Goal: Task Accomplishment & Management: Complete application form

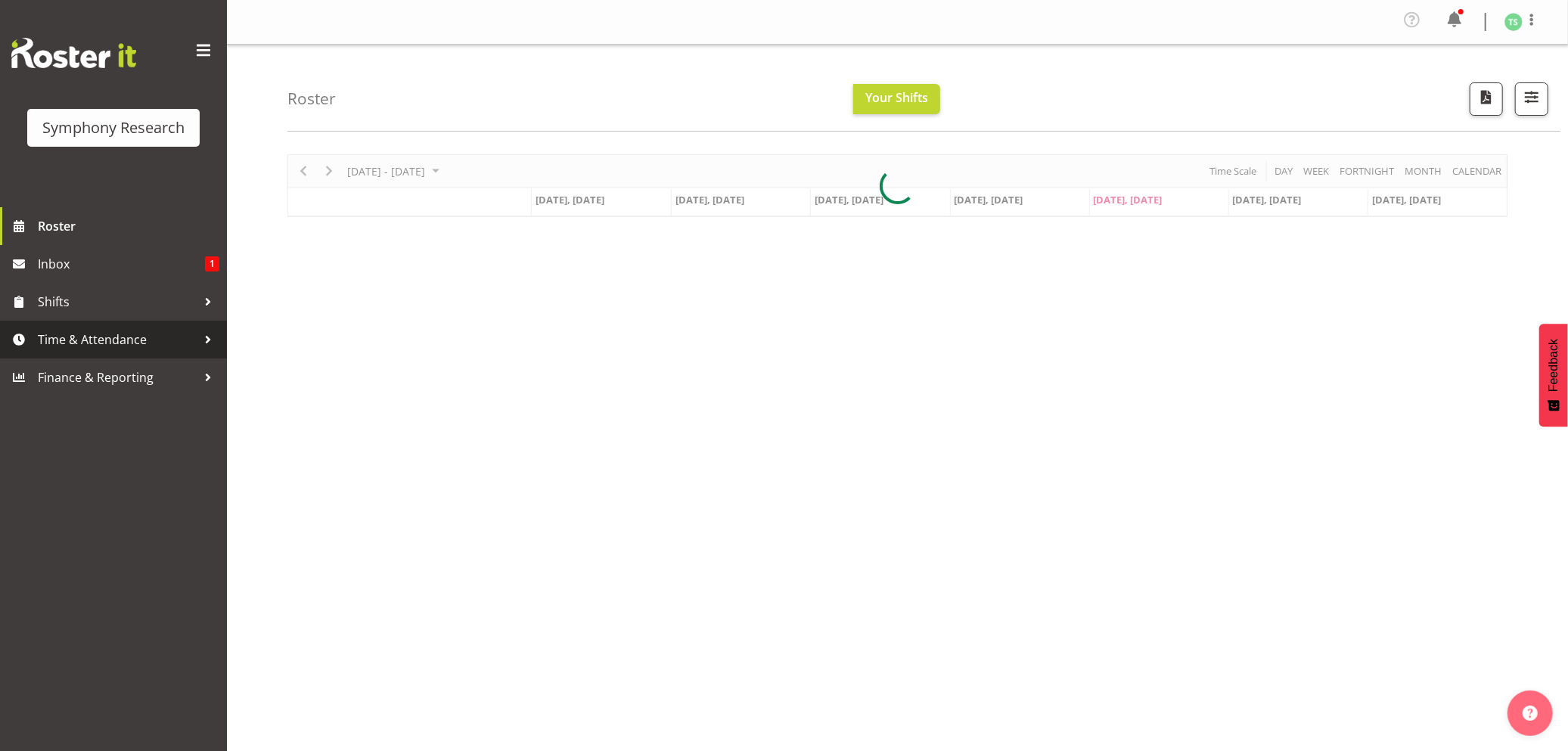
click at [81, 340] on span "Time & Attendance" at bounding box center [117, 340] width 159 height 23
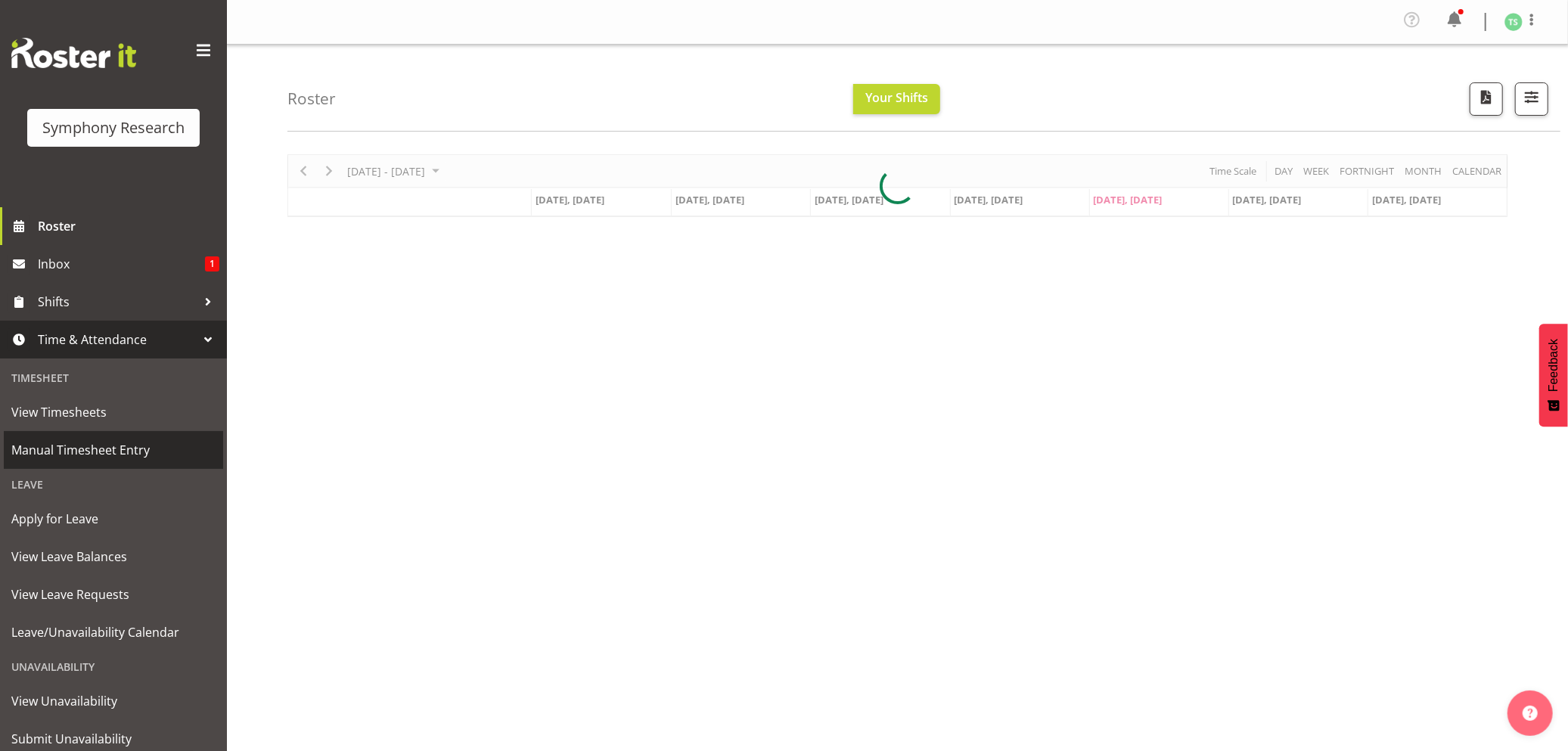
click at [75, 446] on span "Manual Timesheet Entry" at bounding box center [113, 450] width 204 height 23
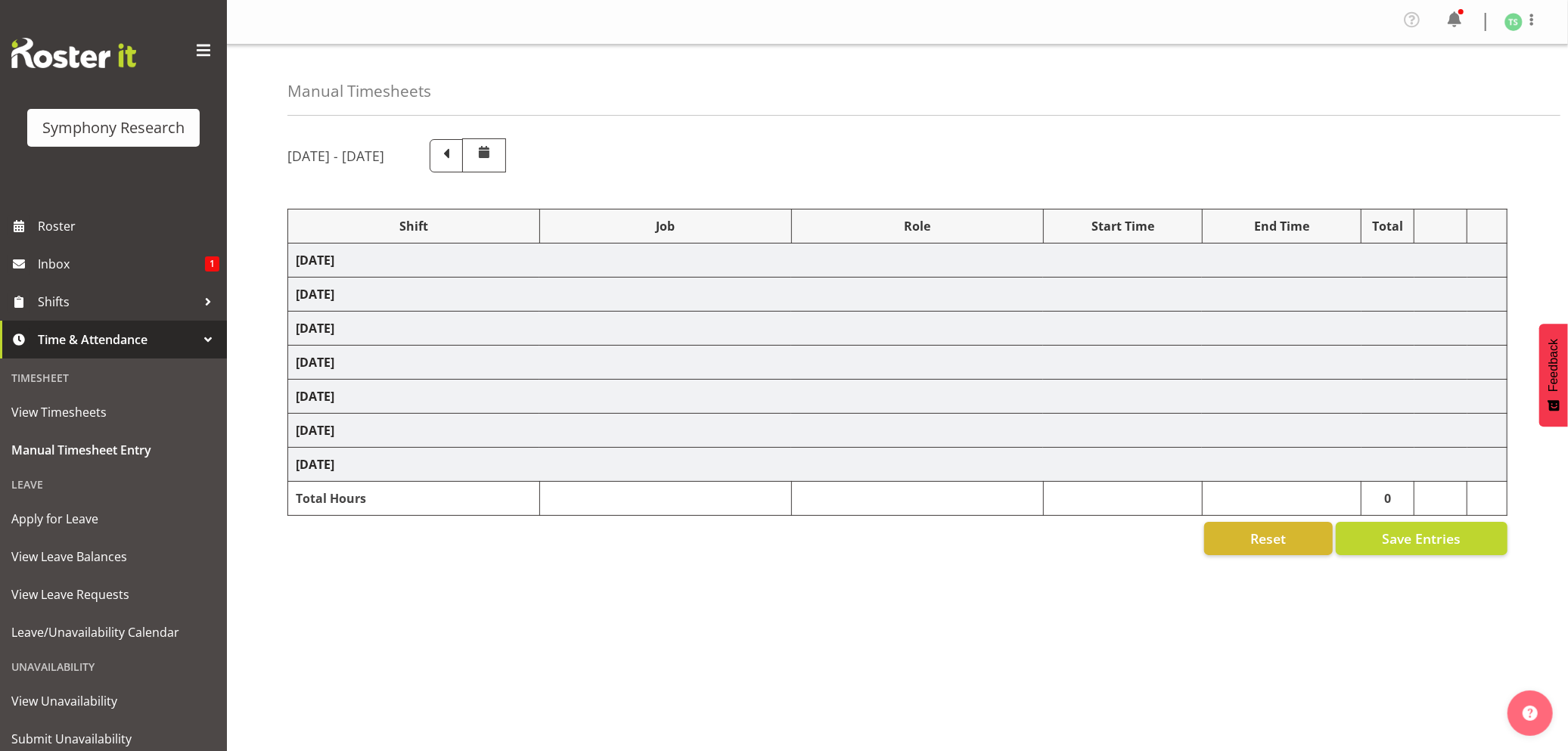
select select "56692"
select select "10499"
select select "47"
select select "48116"
select select "9426"
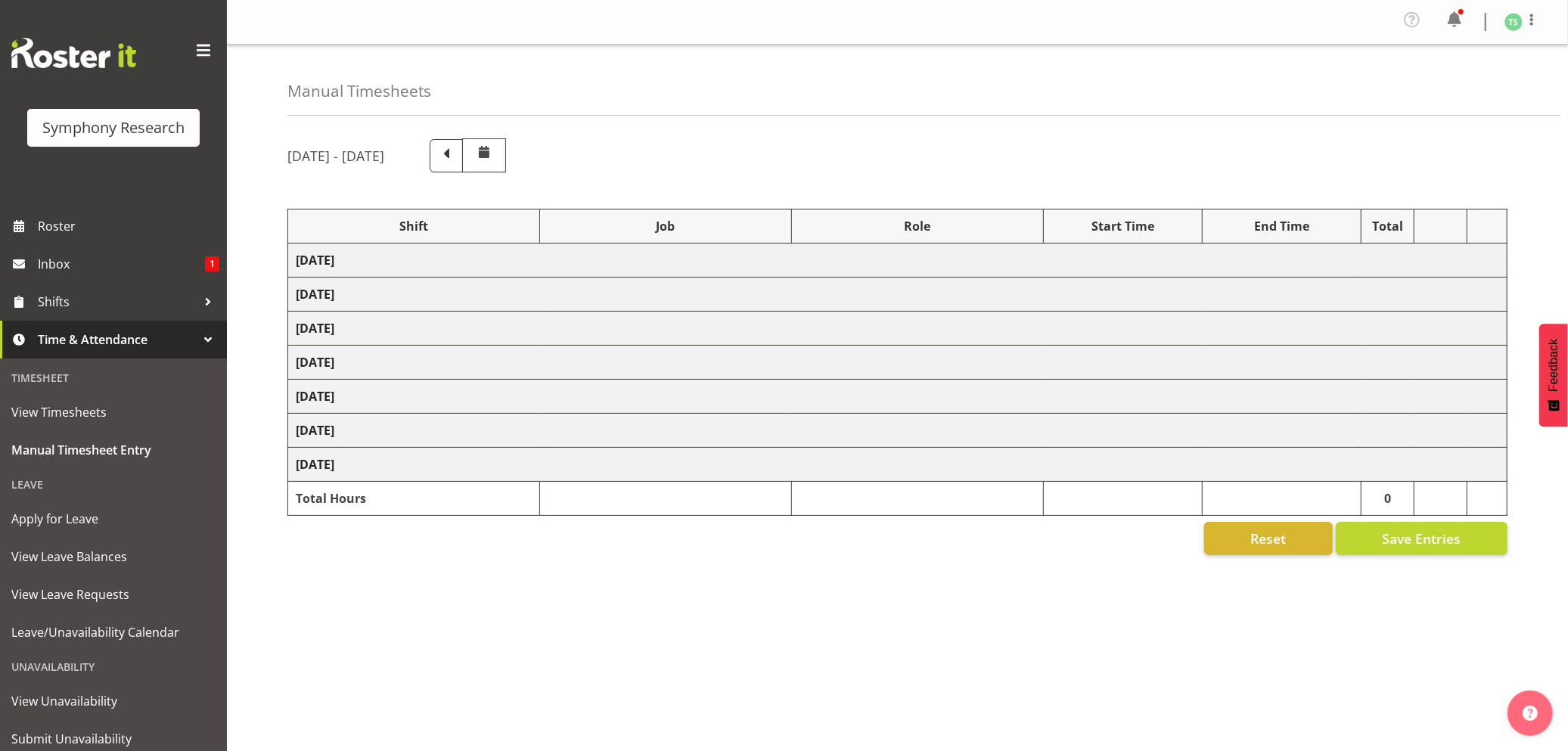
select select "47"
select select "56692"
select select "10499"
select select "47"
select select "56692"
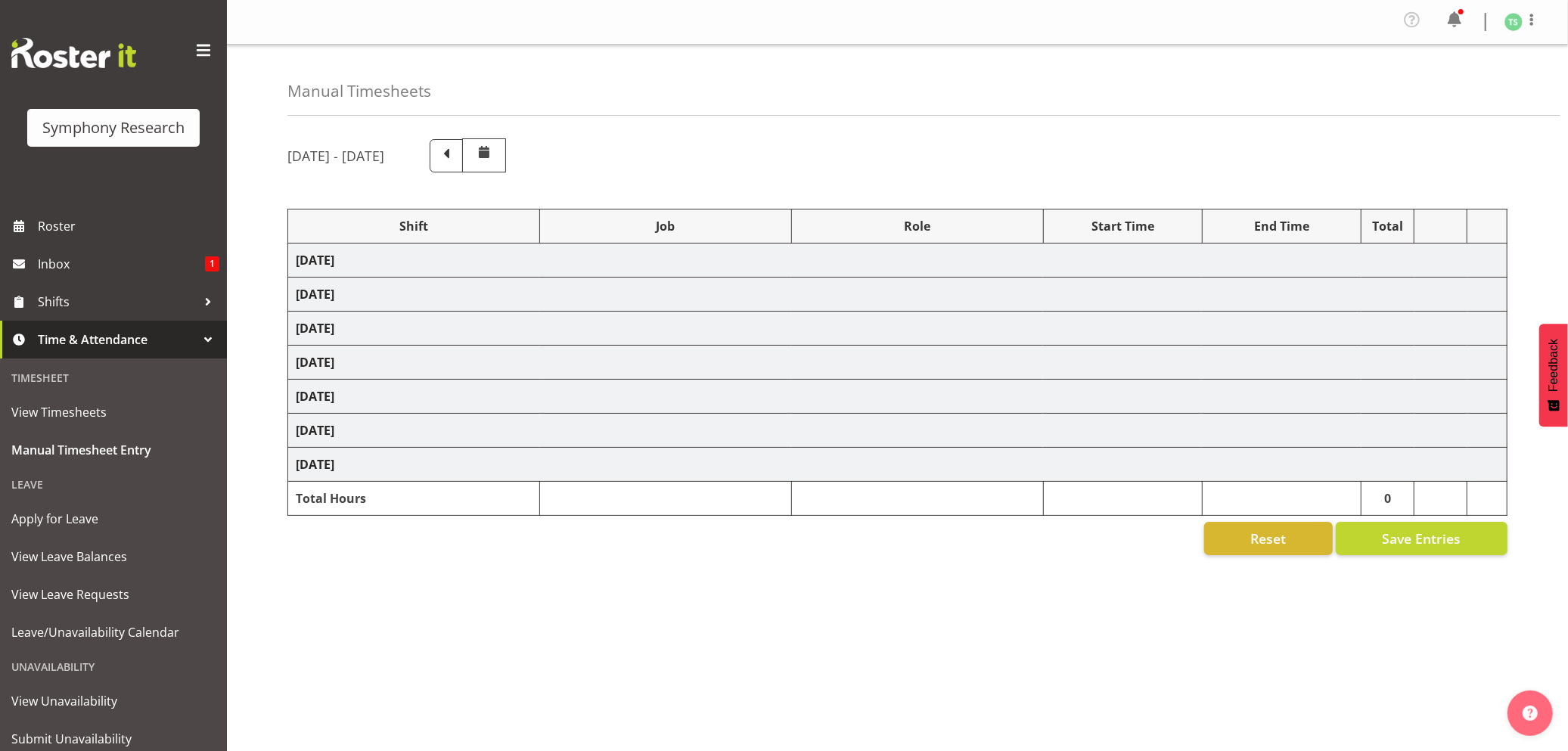
select select "10499"
select select "47"
select select "26078"
select select "10587"
select select "26078"
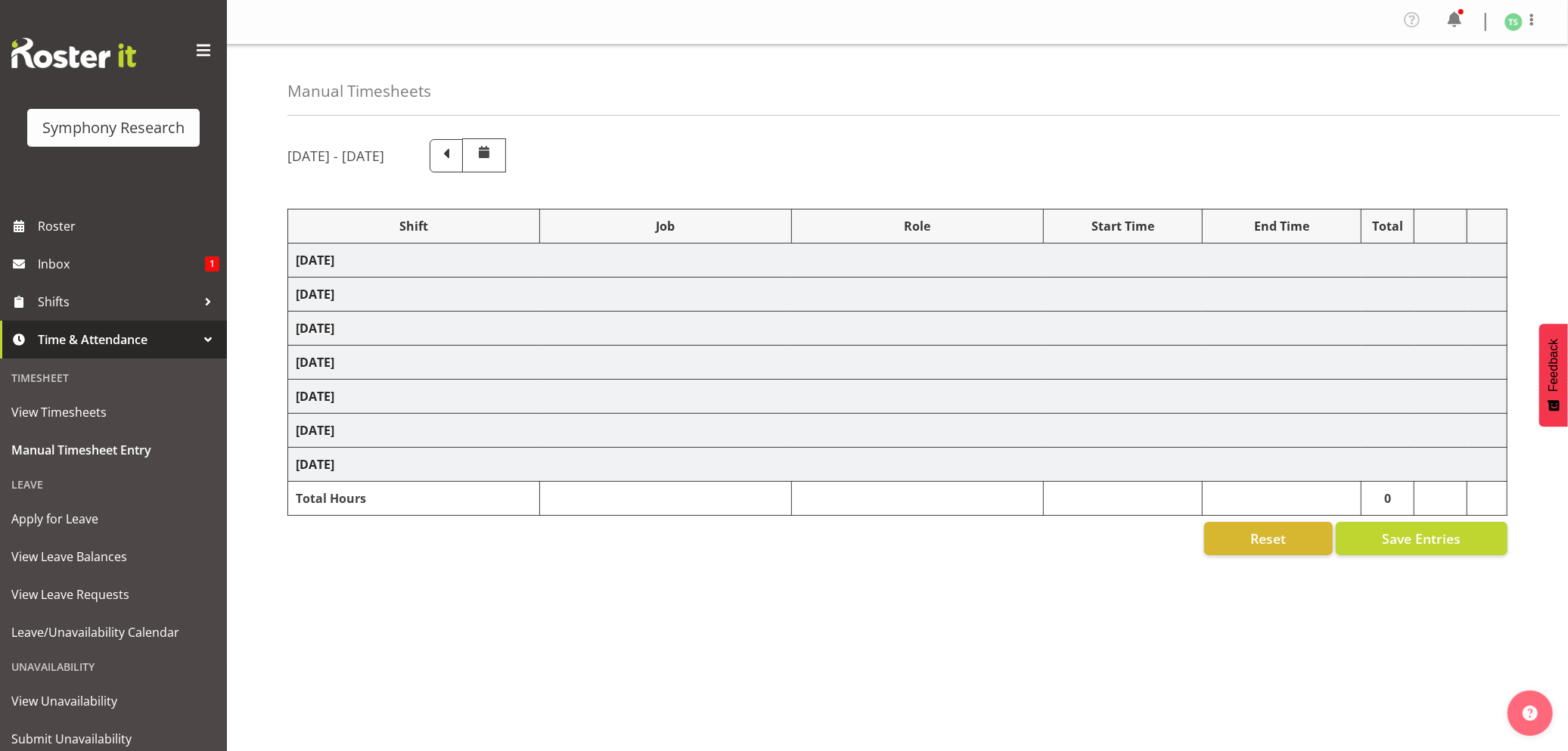
select select "10587"
select select "47"
select select "56692"
select select "10499"
select select "47"
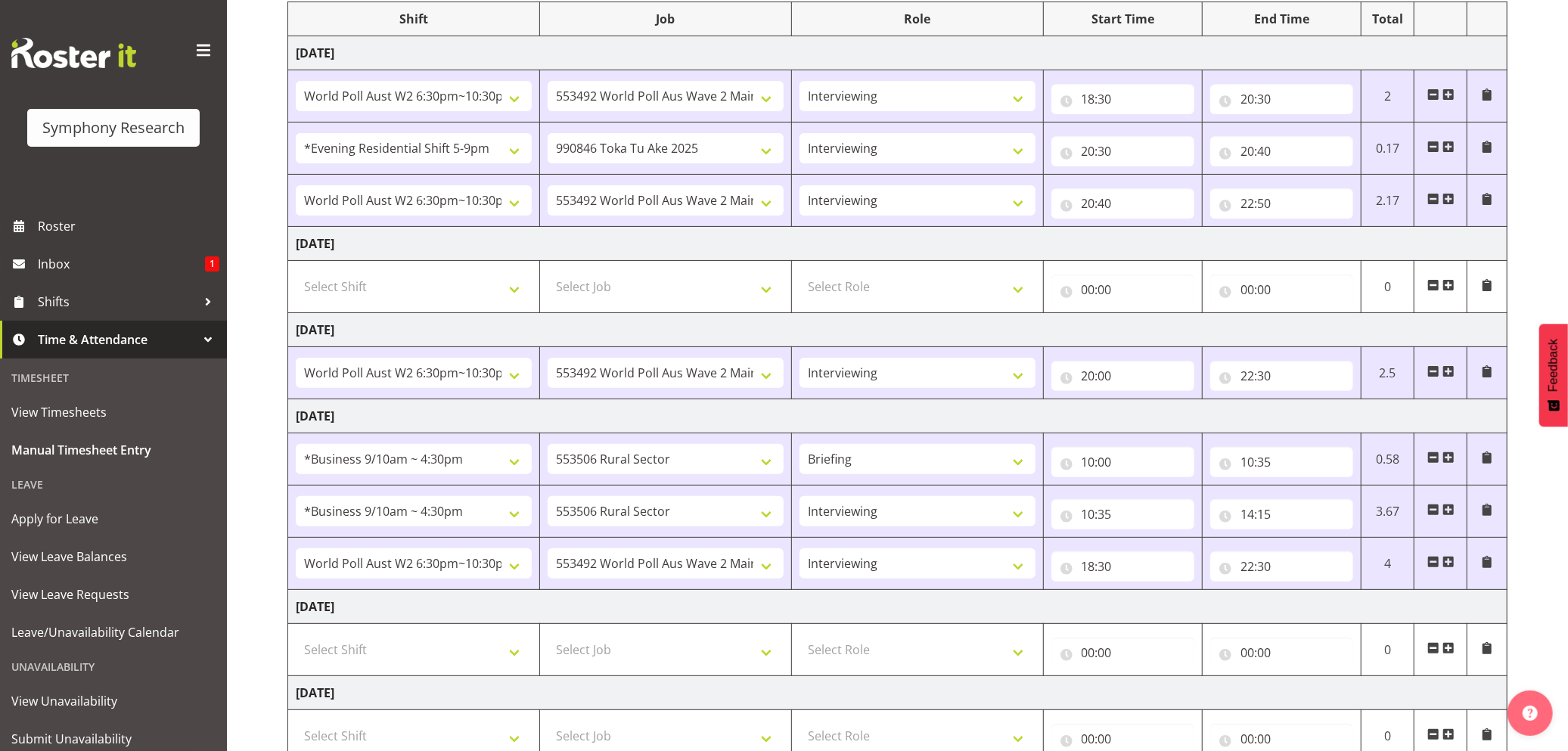
scroll to position [337, 0]
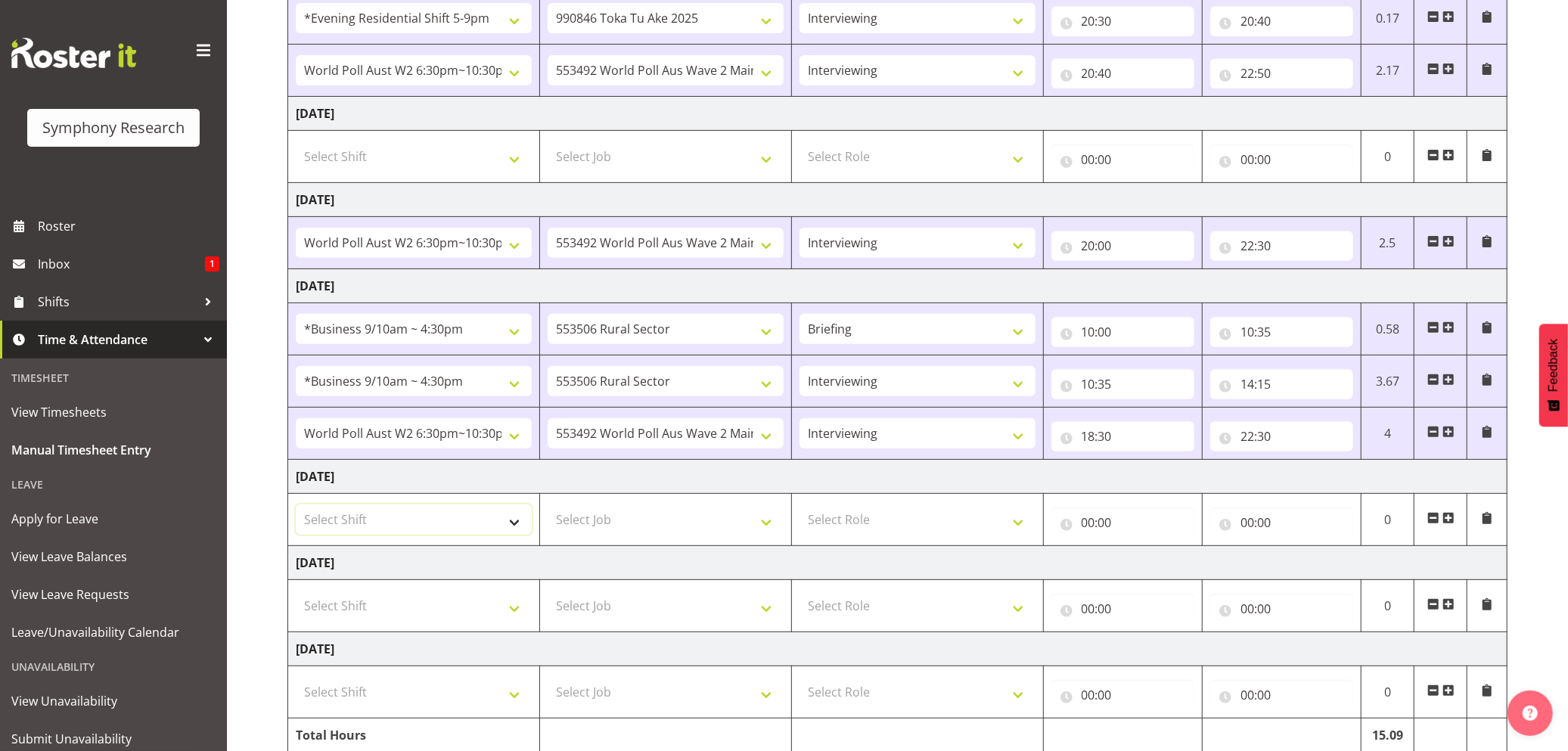
click at [516, 527] on select "Select Shift !!Weekend Residential (Roster IT Shift Label) *Business 9/10am ~ 4…" at bounding box center [414, 519] width 236 height 30
select select "26078"
click at [295, 510] on select "Select Shift !!Weekend Residential (Roster IT Shift Label) *Business 9/10am ~ 4…" at bounding box center [414, 519] width 236 height 30
click at [770, 527] on select "Select Job 550060 IF Admin 553492 World Poll Aus Wave 2 Main 2025 553493 World …" at bounding box center [666, 519] width 236 height 30
select select "10587"
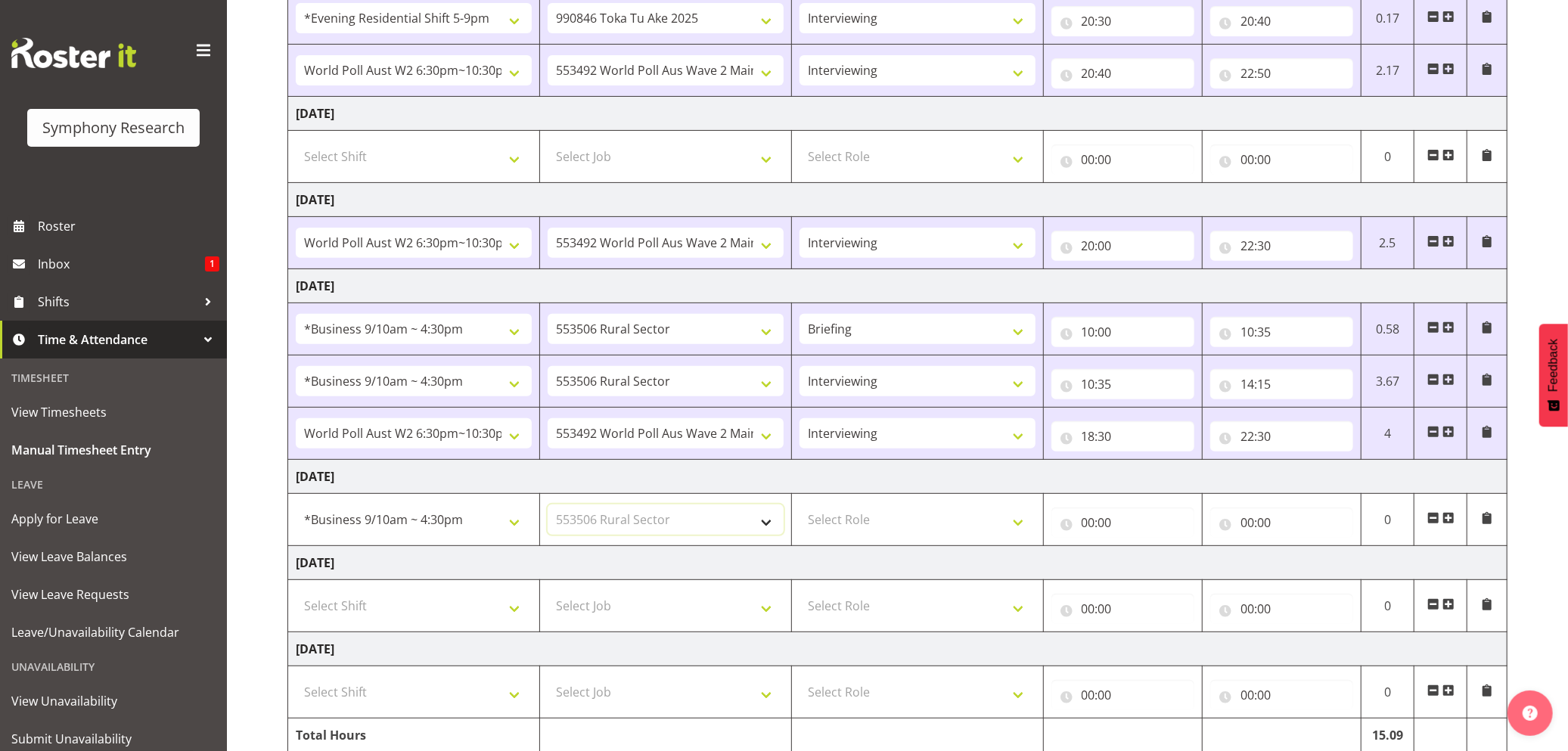
click at [548, 510] on select "Select Job 550060 IF Admin 553492 World Poll Aus Wave 2 Main 2025 553493 World …" at bounding box center [666, 519] width 236 height 30
click at [1027, 523] on select "Select Role Briefing Interviewing" at bounding box center [918, 519] width 236 height 30
select select "47"
click at [800, 510] on select "Select Role Briefing Interviewing" at bounding box center [918, 519] width 236 height 30
click at [1095, 533] on input "00:00" at bounding box center [1123, 523] width 143 height 30
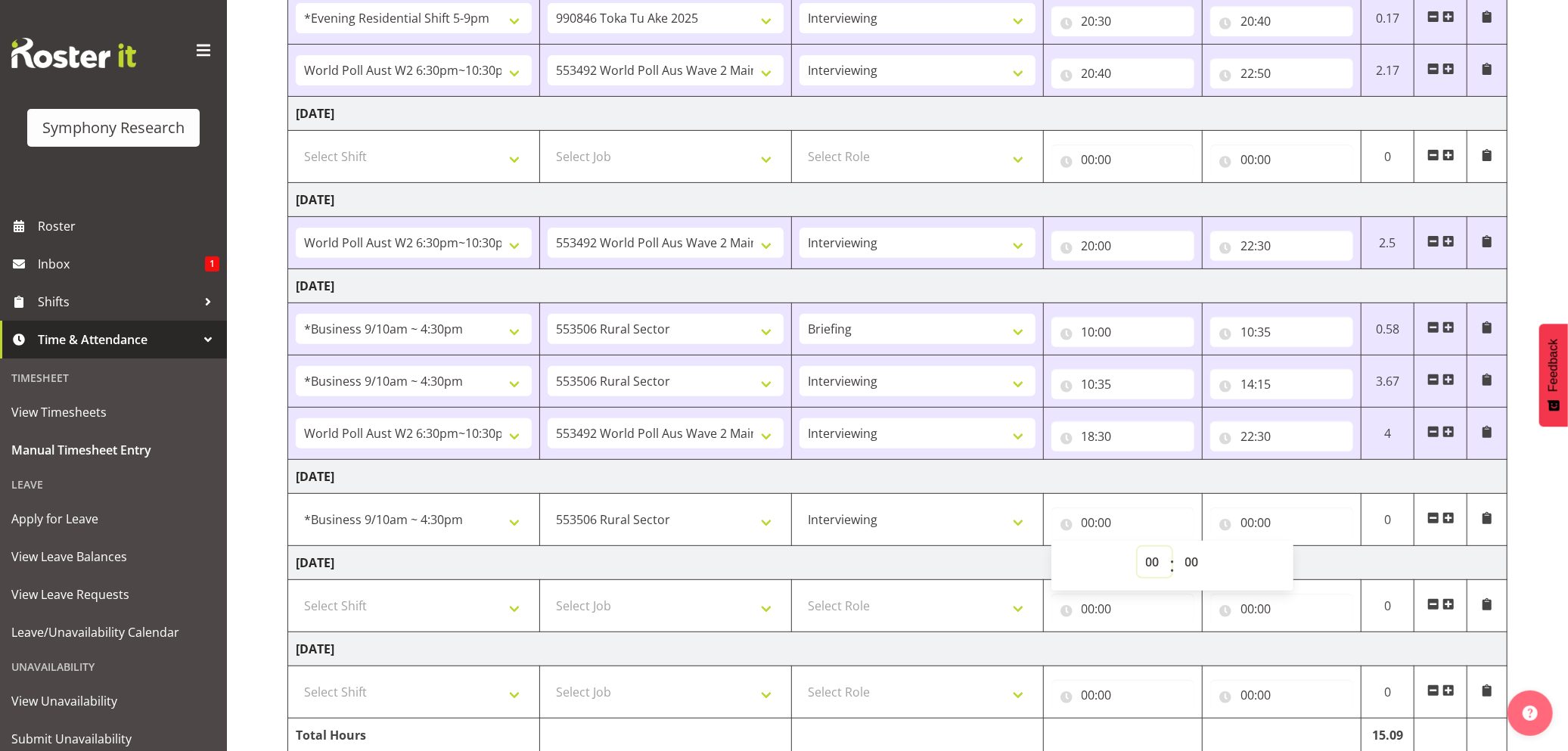
click at [1148, 558] on select "00 01 02 03 04 05 06 07 08 09 10 11 12 13 14 15 16 17 18 19 20 21 22 23" at bounding box center [1154, 562] width 34 height 30
select select "9"
click at [1138, 552] on select "00 01 02 03 04 05 06 07 08 09 10 11 12 13 14 15 16 17 18 19 20 21 22 23" at bounding box center [1154, 562] width 34 height 30
type input "09:00"
click at [1104, 526] on input "09:00" at bounding box center [1123, 523] width 143 height 30
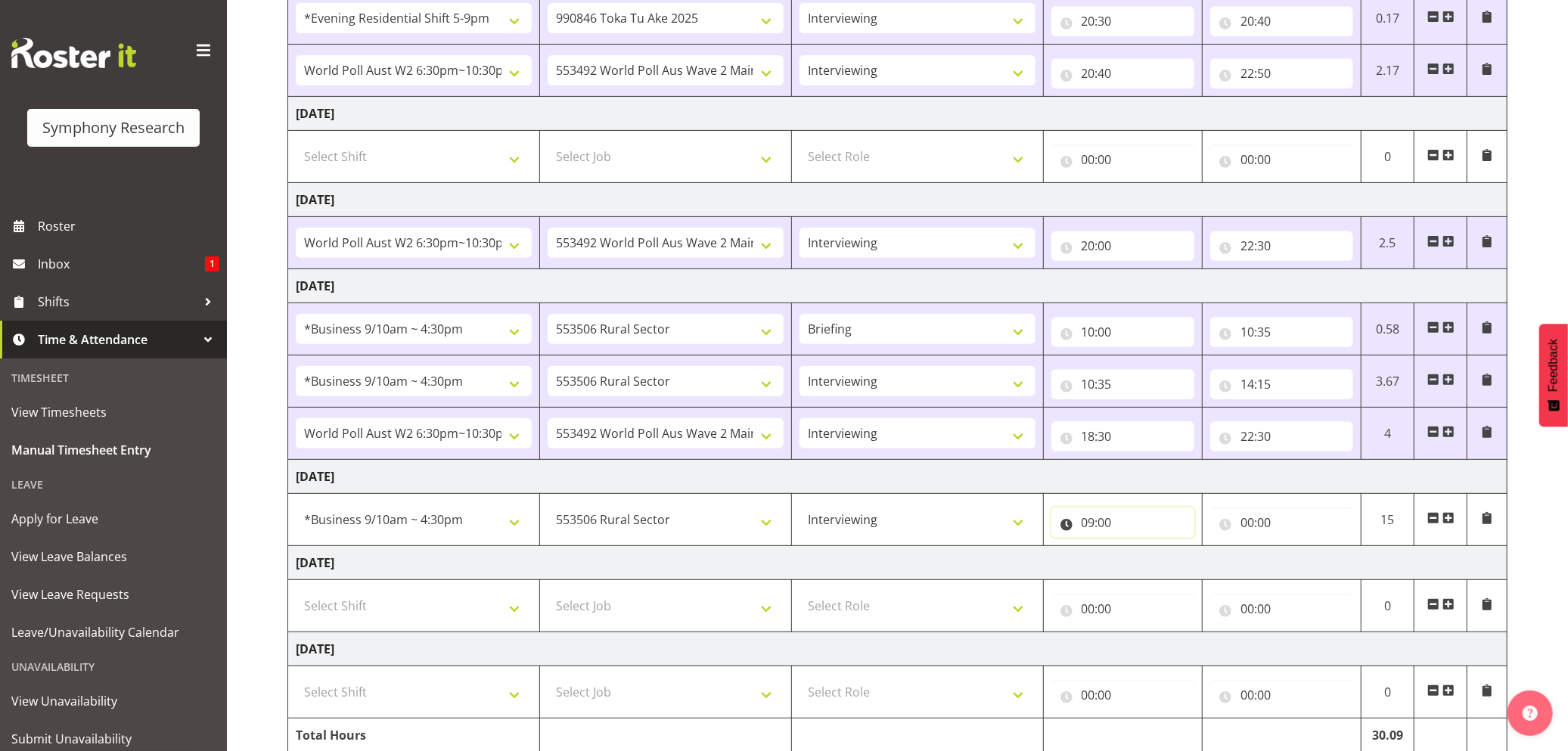
click at [1104, 526] on input "09:00" at bounding box center [1123, 523] width 143 height 30
click at [1192, 564] on select "00 01 02 03 04 05 06 07 08 09 10 11 12 13 14 15 16 17 18 19 20 21 22 23 24 25 2…" at bounding box center [1193, 562] width 34 height 30
click at [1108, 529] on input "09:00" at bounding box center [1123, 523] width 143 height 30
click at [1198, 567] on select "00 01 02 03 04 05 06 07 08 09 10 11 12 13 14 15 16 17 18 19 20 21 22 23 24 25 2…" at bounding box center [1193, 562] width 34 height 30
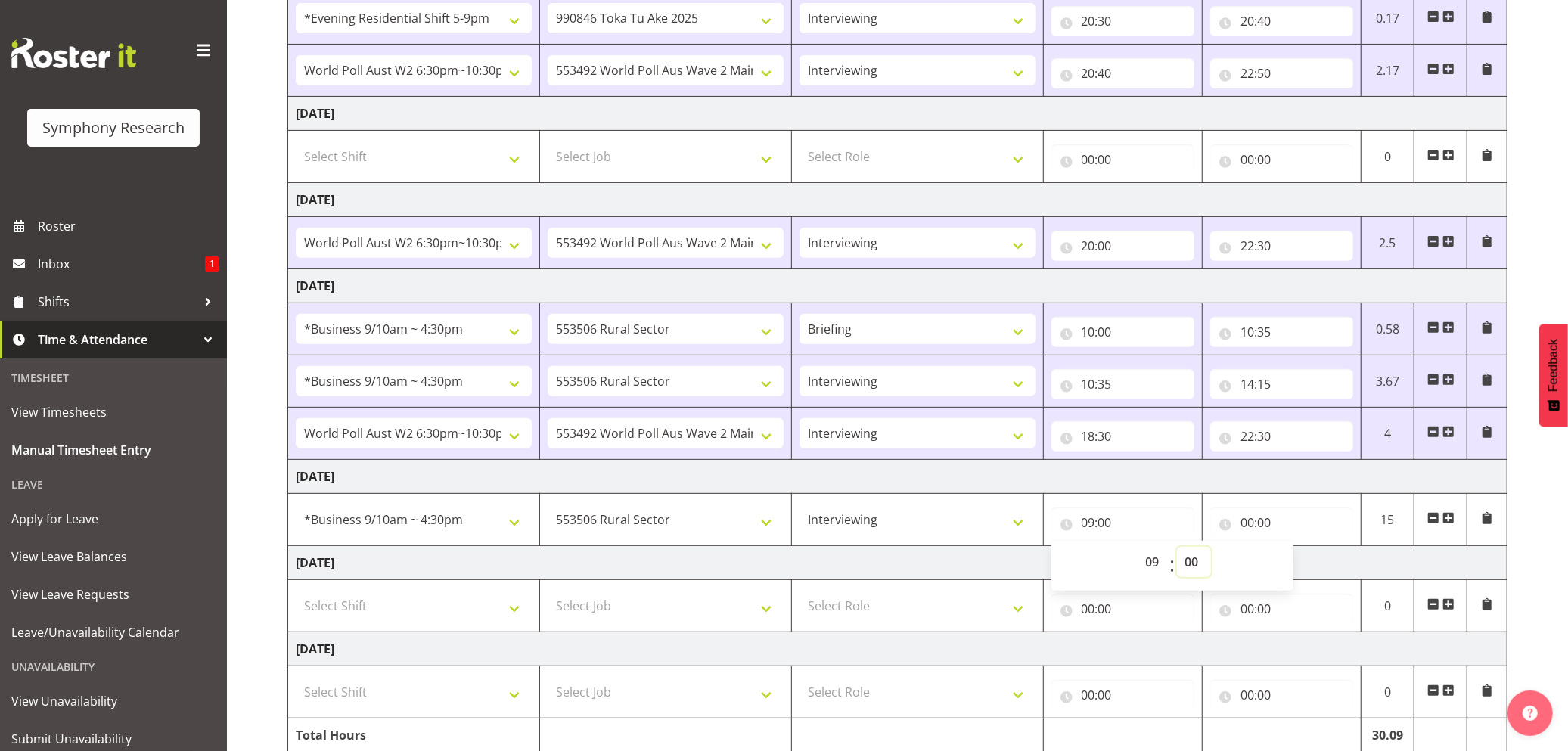
select select "45"
click at [1177, 552] on select "00 01 02 03 04 05 06 07 08 09 10 11 12 13 14 15 16 17 18 19 20 21 22 23 24 25 2…" at bounding box center [1193, 562] width 34 height 30
type input "09:45"
click at [1247, 524] on input "00:00" at bounding box center [1282, 523] width 143 height 30
click at [1311, 567] on select "00 01 02 03 04 05 06 07 08 09 10 11 12 13 14 15 16 17 18 19 20 21 22 23" at bounding box center [1313, 562] width 34 height 30
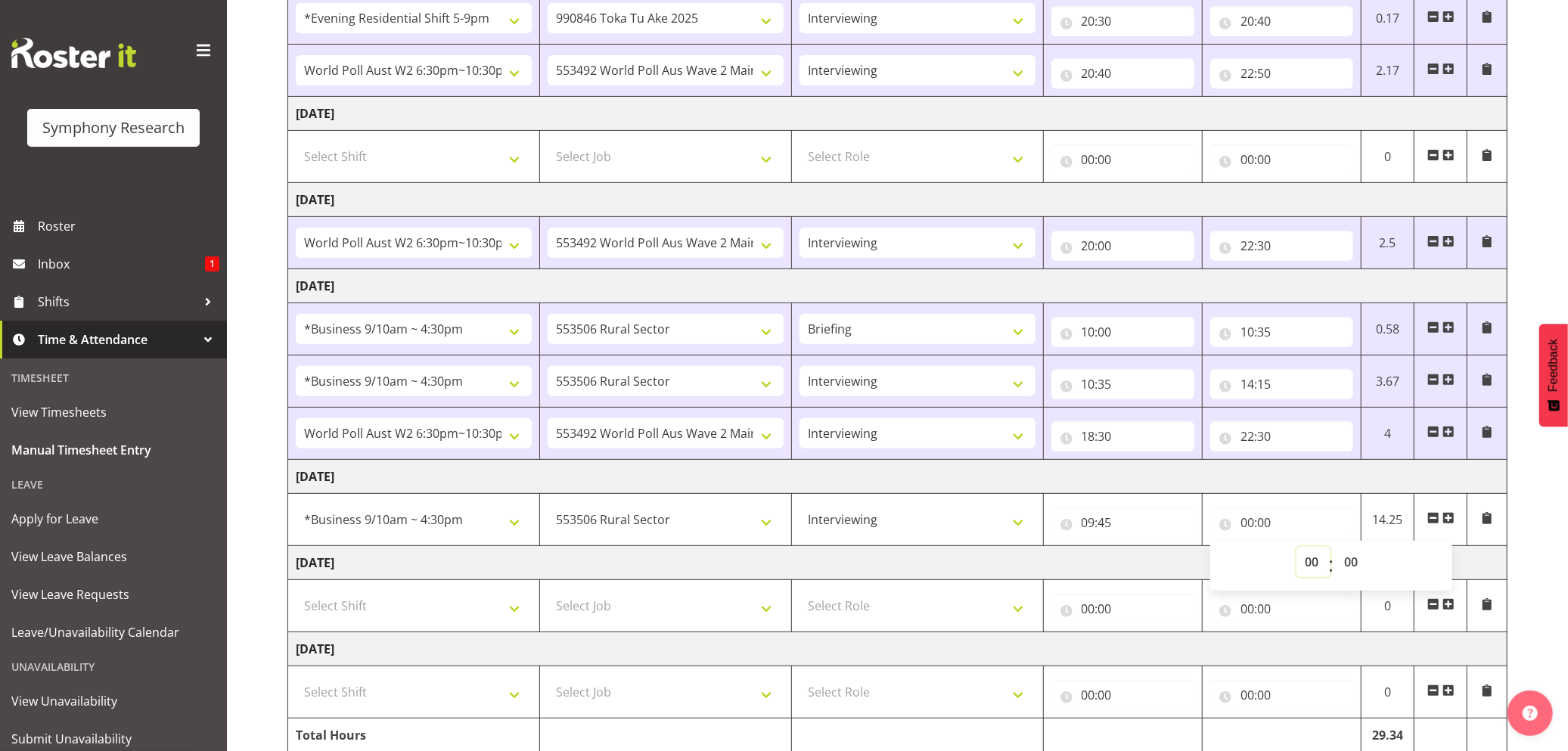
select select "12"
click at [1296, 552] on select "00 01 02 03 04 05 06 07 08 09 10 11 12 13 14 15 16 17 18 19 20 21 22 23" at bounding box center [1313, 562] width 34 height 30
type input "12:00"
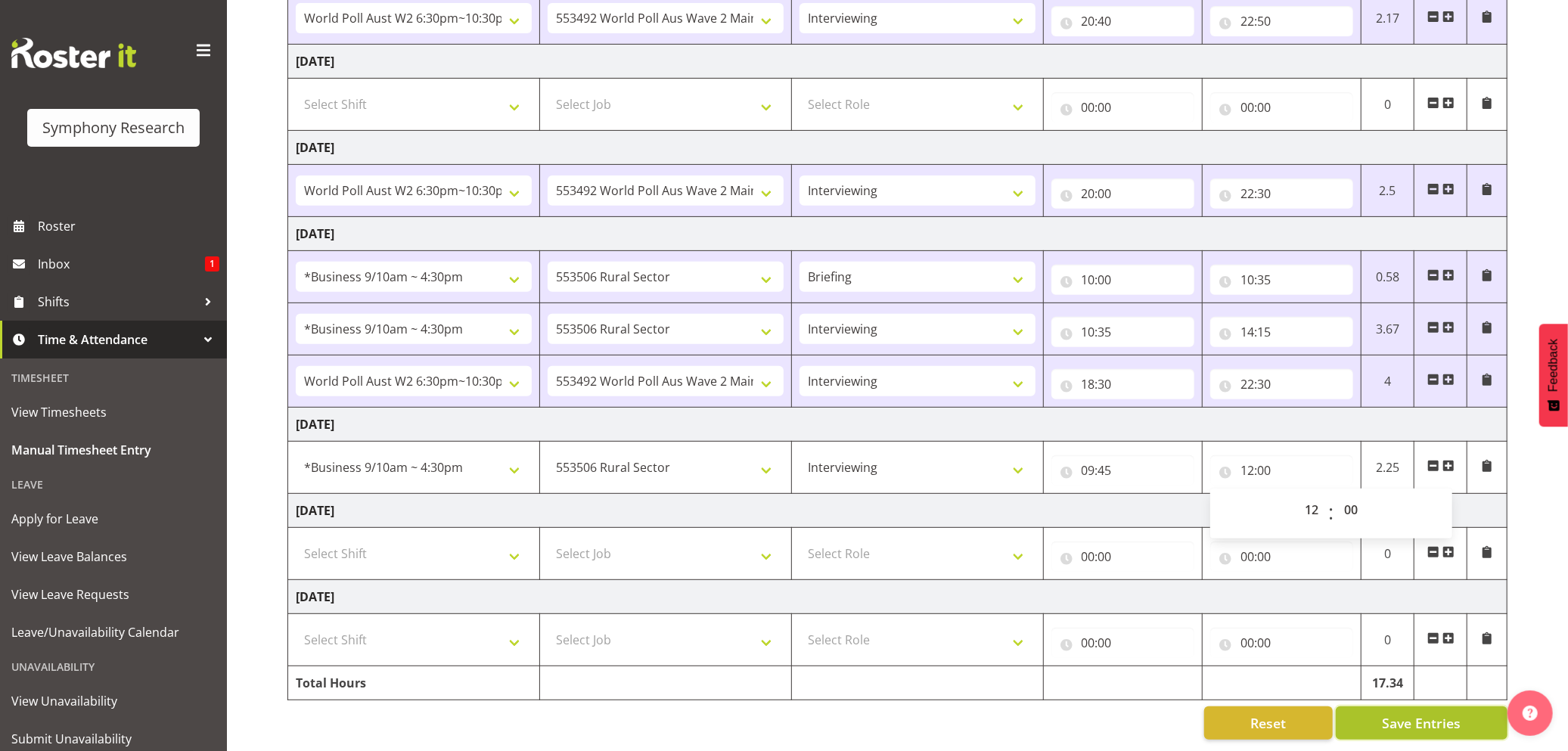
click at [1381, 713] on button "Save Entries" at bounding box center [1421, 724] width 171 height 34
click at [1392, 714] on span "Save Entries" at bounding box center [1421, 724] width 78 height 20
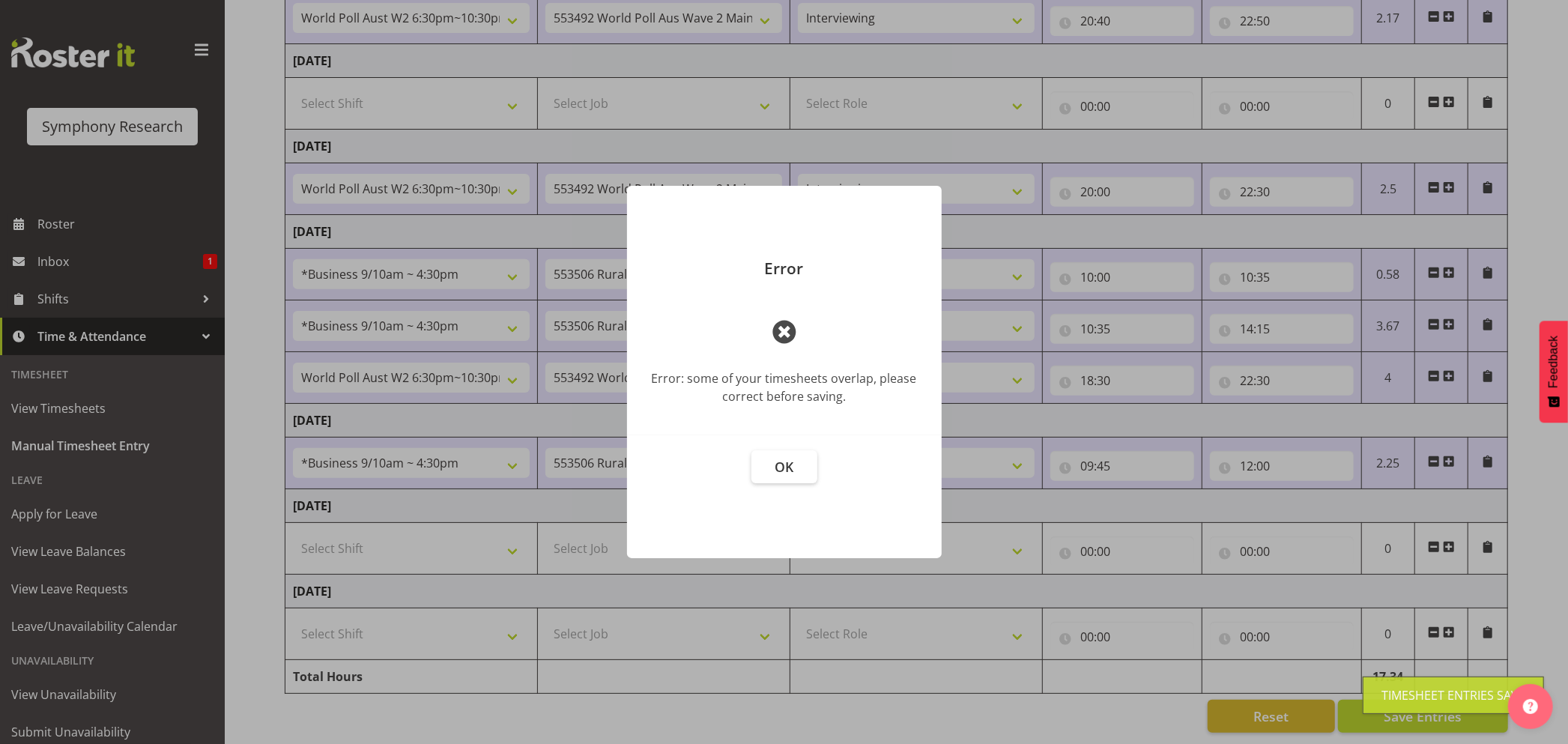
click at [1414, 709] on div "Timesheet Entries Save" at bounding box center [1453, 696] width 181 height 38
click at [773, 460] on button "OK" at bounding box center [784, 467] width 66 height 33
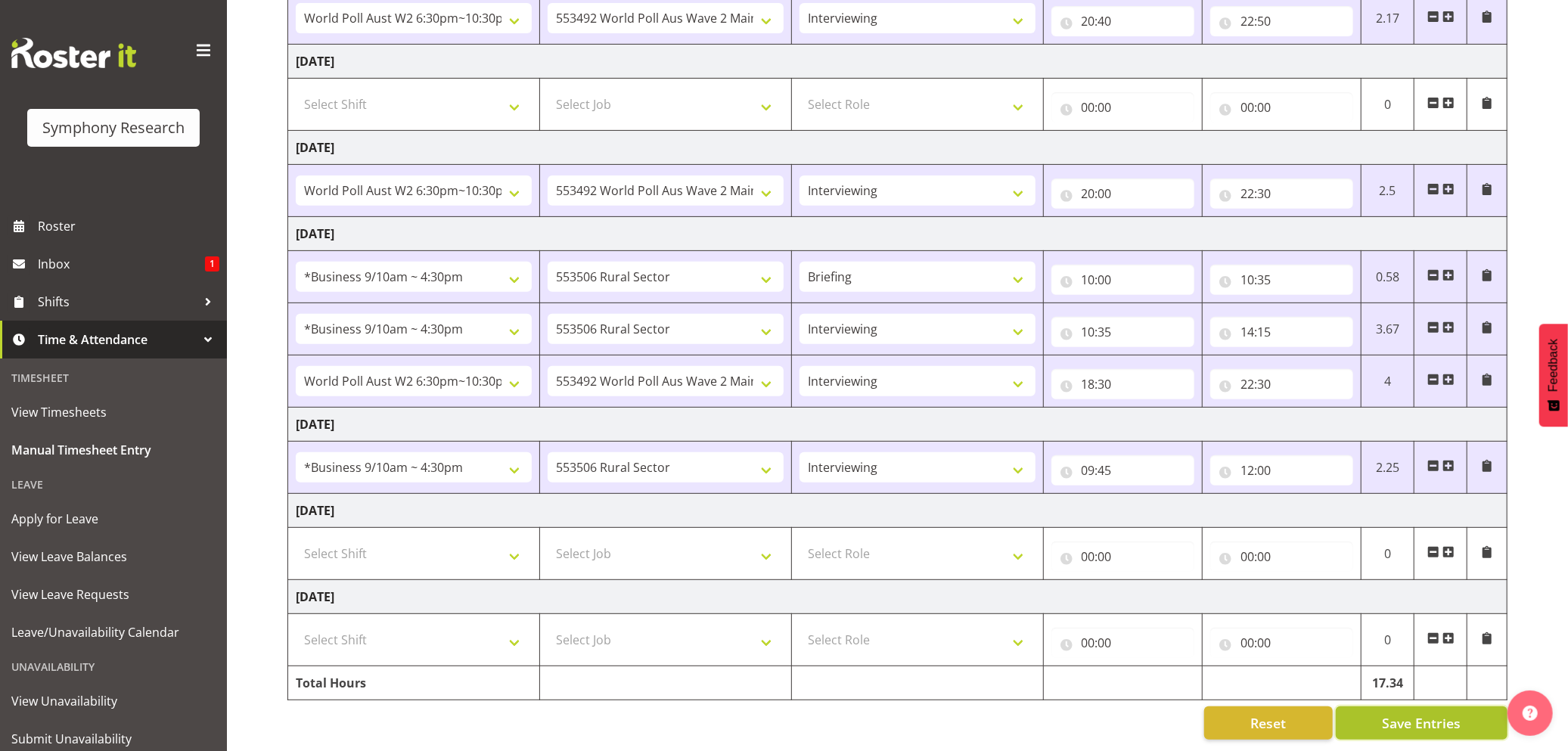
click at [1378, 707] on button "Save Entries" at bounding box center [1421, 724] width 171 height 34
click at [1260, 369] on input "22:30" at bounding box center [1282, 385] width 143 height 30
click at [1374, 707] on button "Save Entries" at bounding box center [1421, 724] width 171 height 34
click at [1391, 714] on span "Save Entries" at bounding box center [1421, 724] width 78 height 20
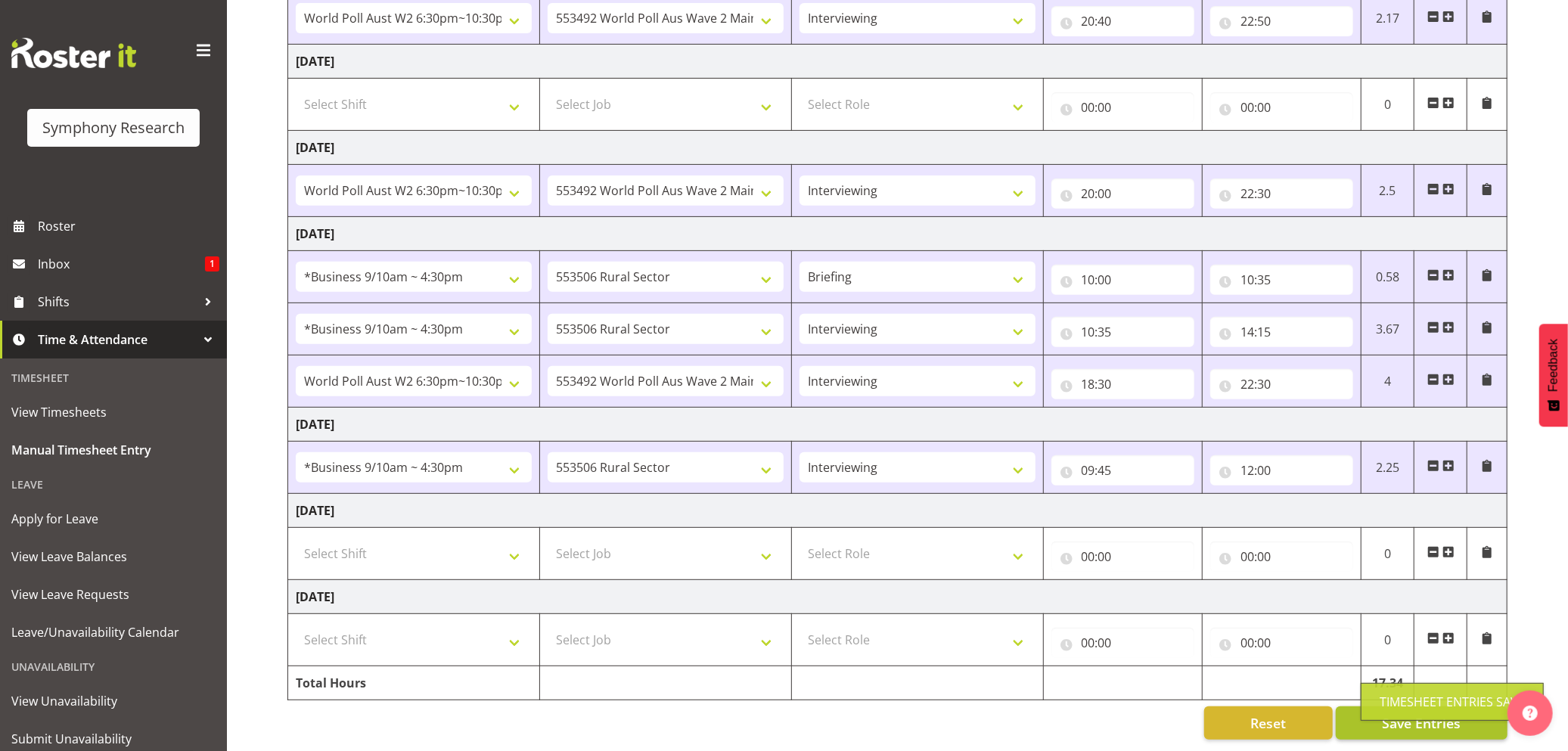
click at [1402, 701] on div "Timesheet Entries Save" at bounding box center [1452, 702] width 145 height 18
click at [1390, 714] on span "Save Entries" at bounding box center [1421, 724] width 78 height 20
click at [1388, 714] on span "Save Entries" at bounding box center [1421, 724] width 78 height 20
click at [1391, 696] on div "Timesheet Entries Save" at bounding box center [1452, 702] width 145 height 18
click at [1385, 714] on span "Save Entries" at bounding box center [1421, 724] width 78 height 20
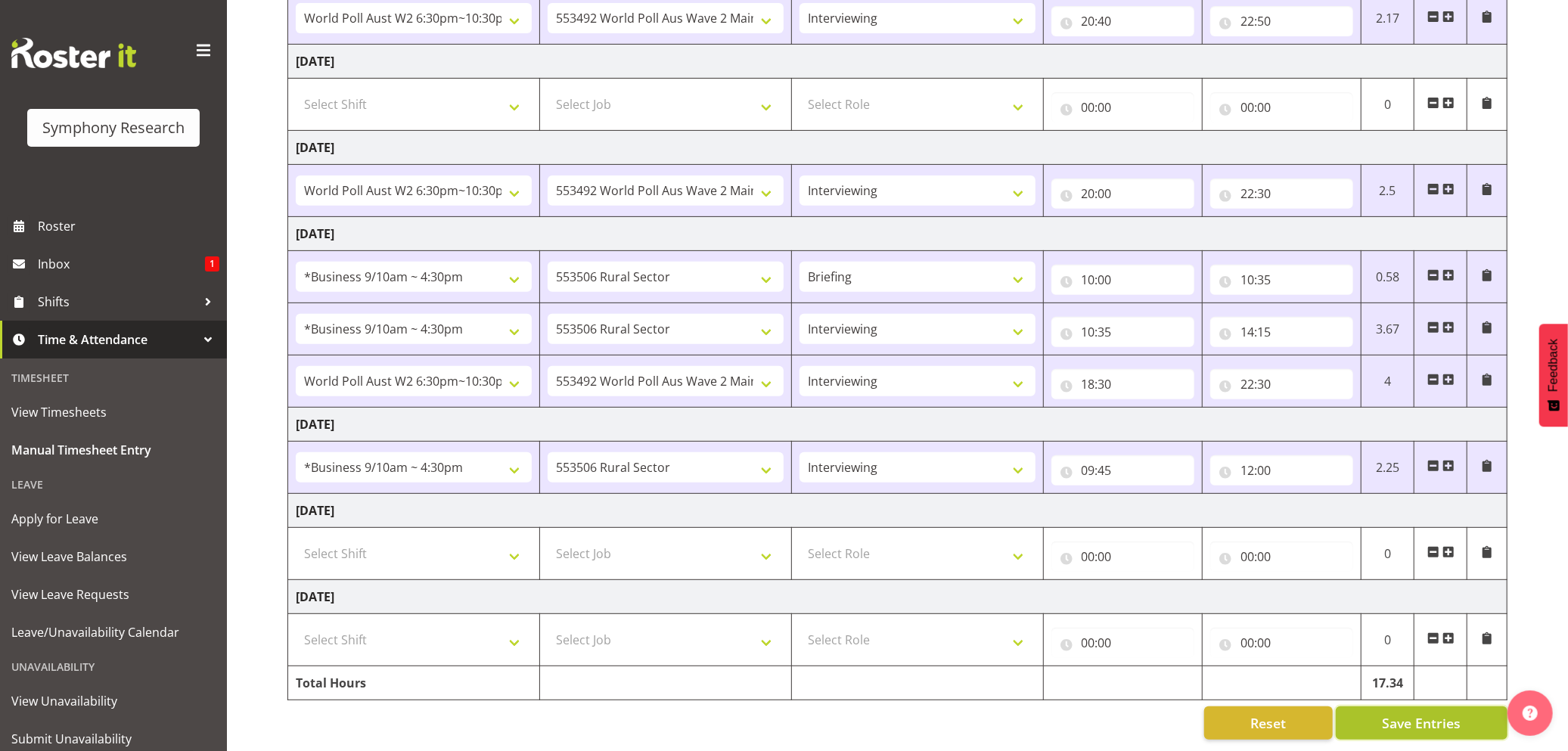
click at [1375, 709] on button "Save Entries" at bounding box center [1421, 724] width 171 height 34
click at [47, 288] on link "Shifts" at bounding box center [113, 302] width 227 height 38
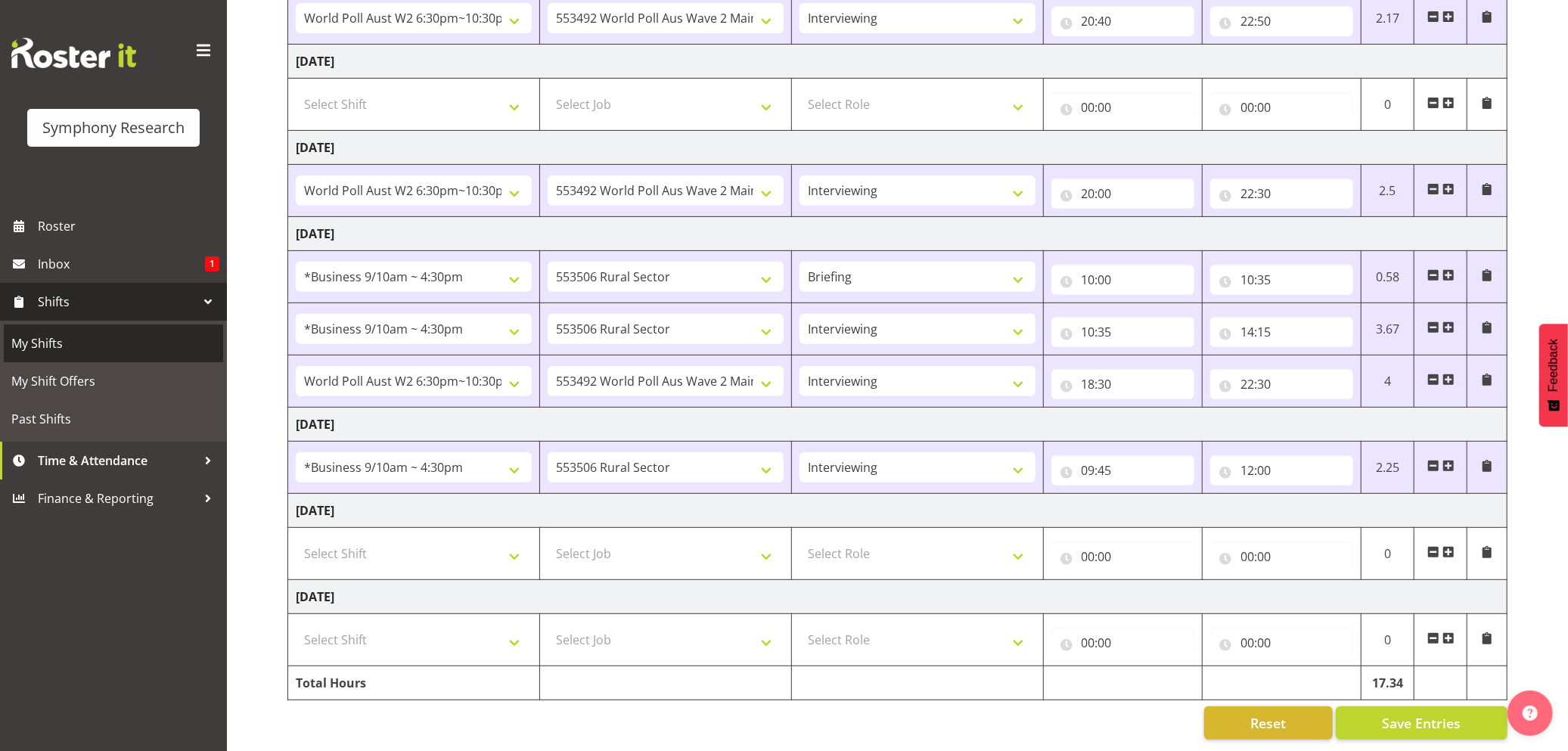
click at [46, 331] on link "My Shifts" at bounding box center [113, 344] width 219 height 38
